Goal: Entertainment & Leisure: Browse casually

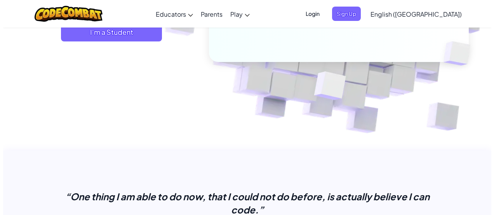
scroll to position [38, 0]
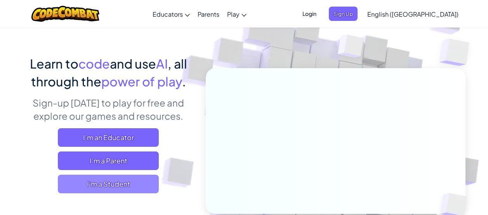
click at [127, 189] on span "I'm a Student" at bounding box center [108, 184] width 101 height 19
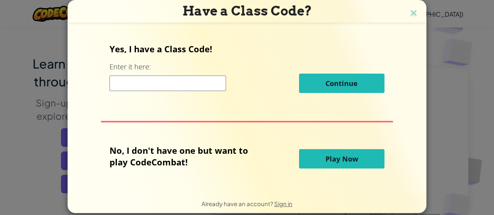
click at [327, 158] on span "Play Now" at bounding box center [341, 159] width 33 height 9
